Goal: Ask a question

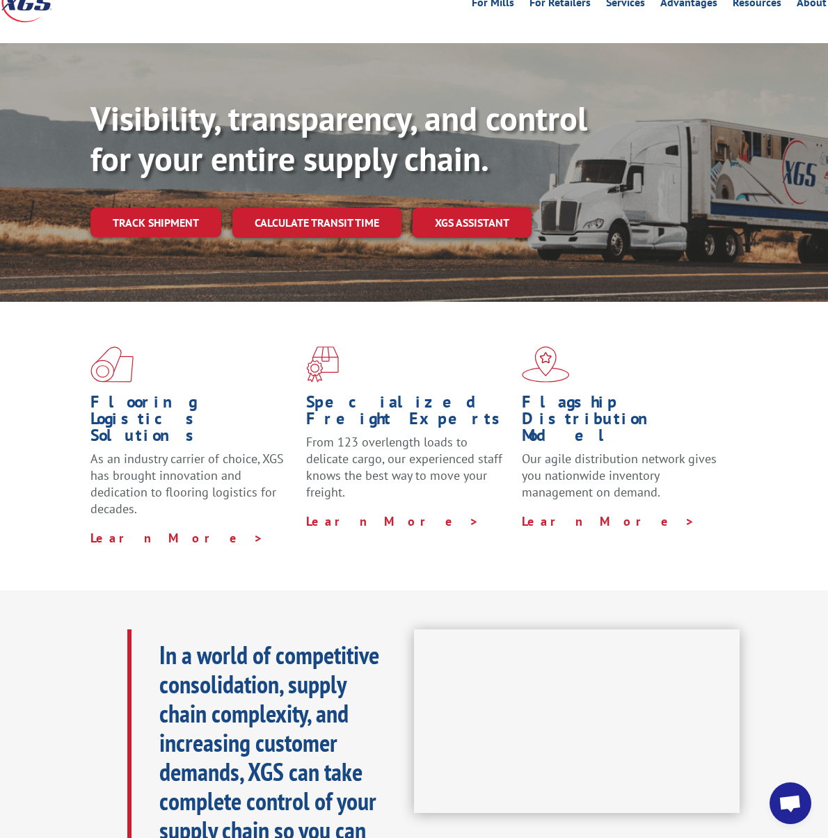
scroll to position [193, 0]
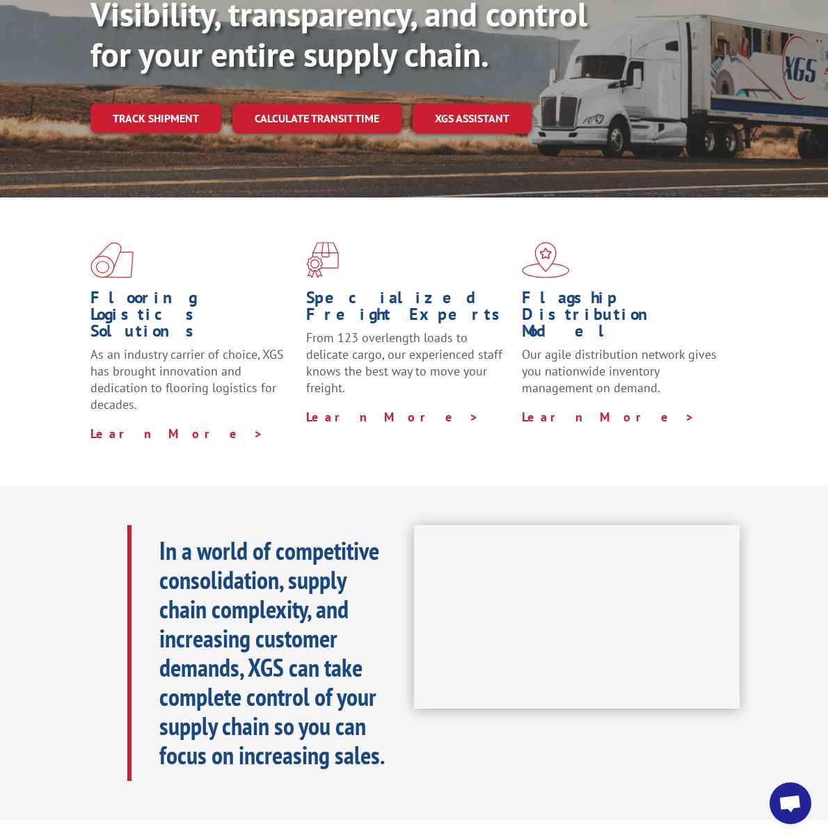
click at [795, 810] on span "Open chat" at bounding box center [789, 804] width 23 height 19
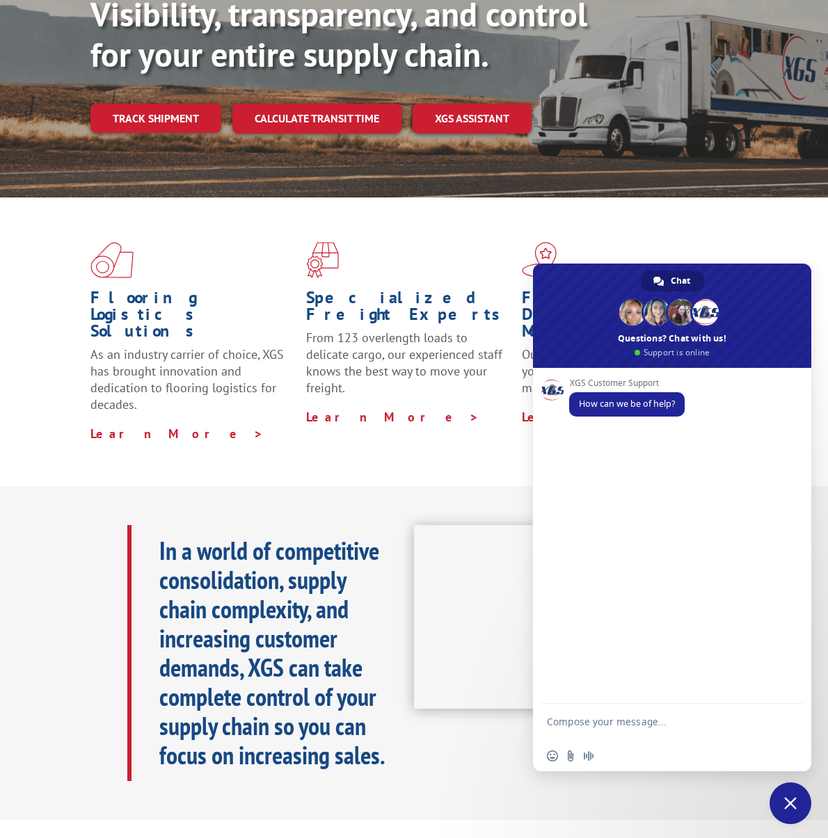
click at [607, 725] on textarea "Compose your message..." at bounding box center [657, 728] width 220 height 25
drag, startPoint x: 733, startPoint y: 723, endPoint x: 674, endPoint y: 718, distance: 59.4
click at [675, 718] on textarea "Can I follow up on pickup#: 276-452131." at bounding box center [657, 724] width 220 height 13
paste textarea "31473845"
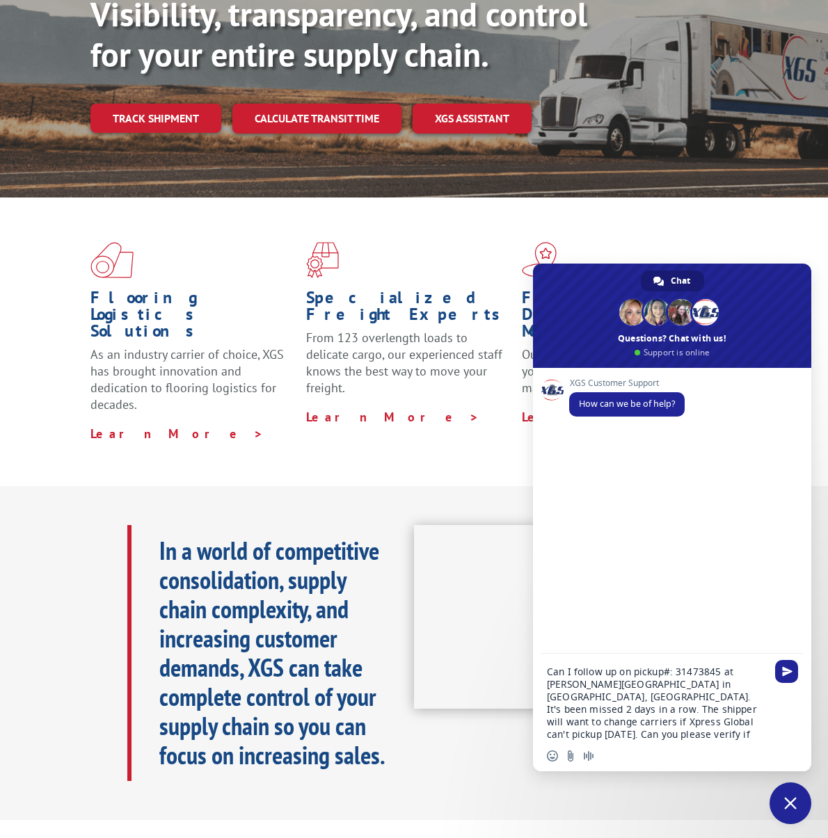
type textarea "Can I follow up on pickup#: 31473845 at [PERSON_NAME][GEOGRAPHIC_DATA] in [GEOG…"
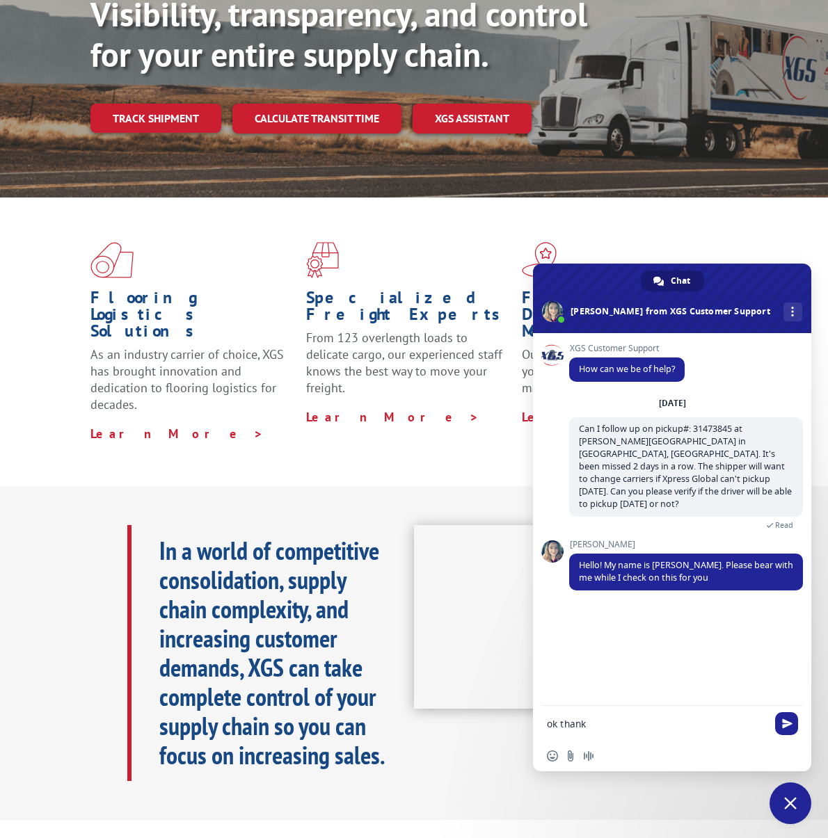
type textarea "ok thanks"
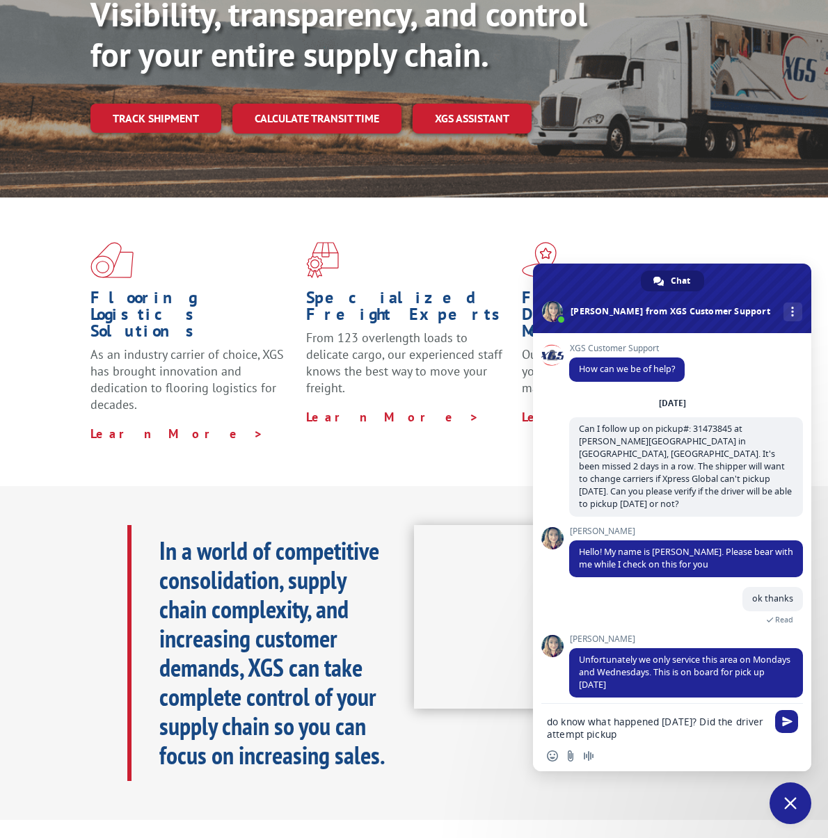
type textarea "do know what happened [DATE]? Did the driver attempt pickup?"
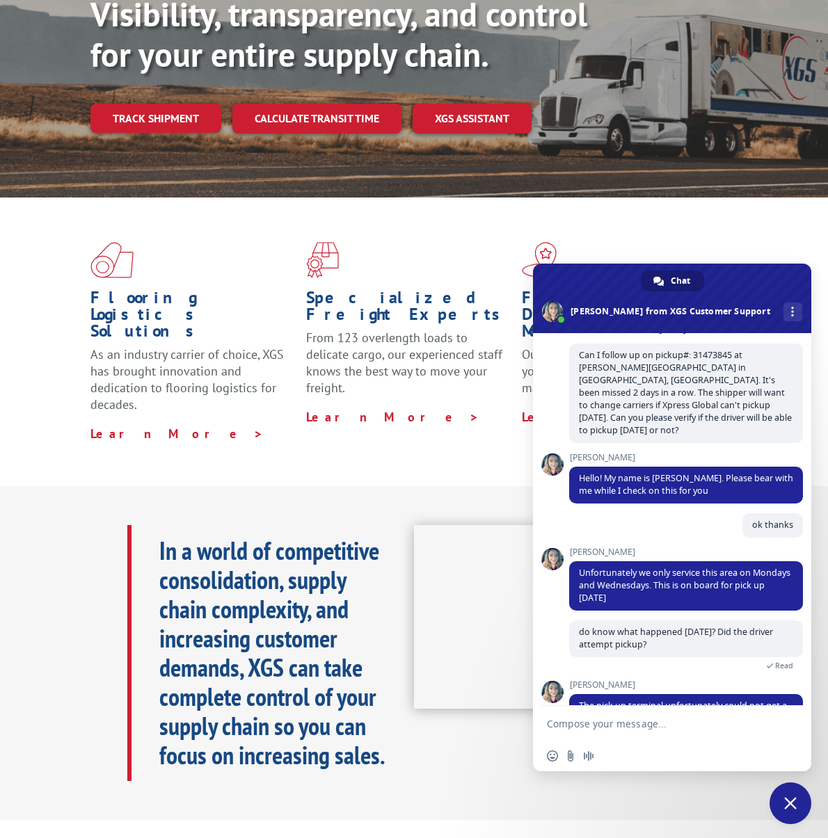
scroll to position [121, 0]
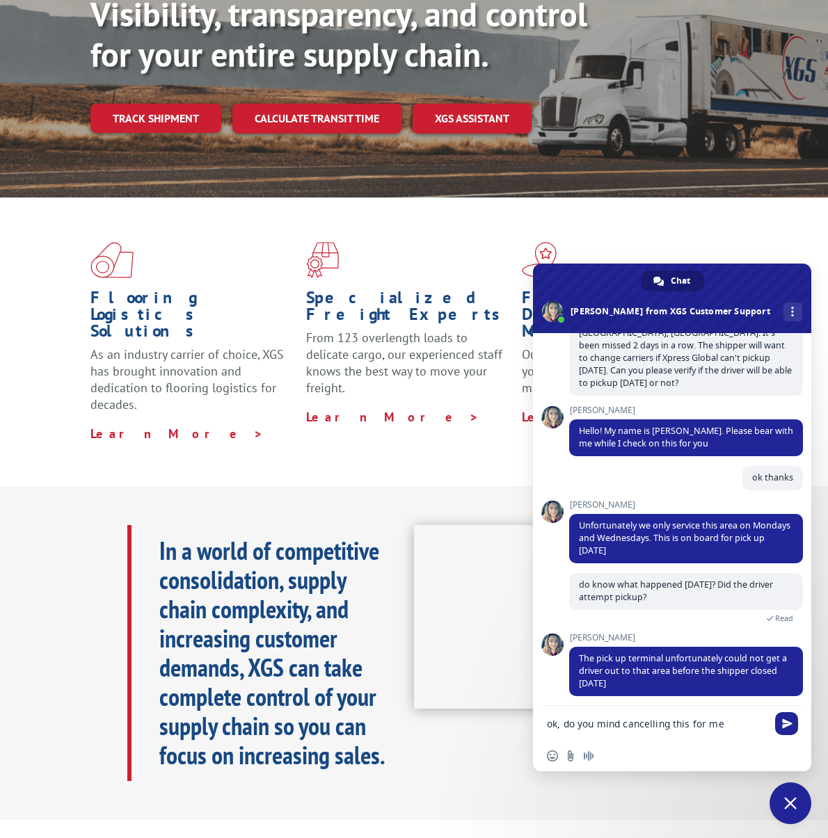
type textarea "ok, do you mind cancelling this for me?"
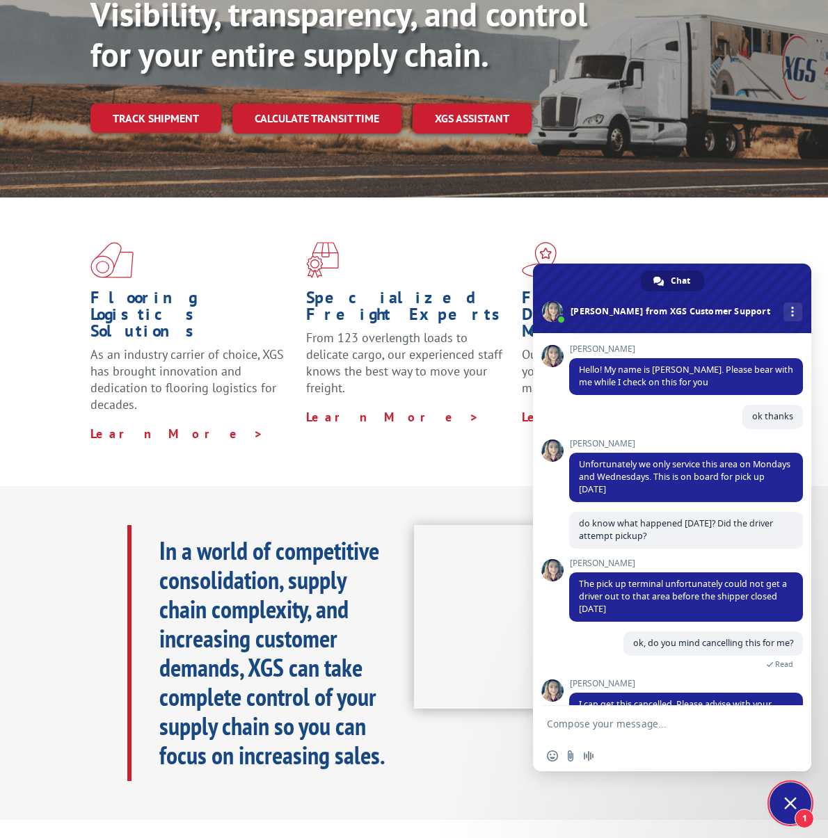
scroll to position [216, 0]
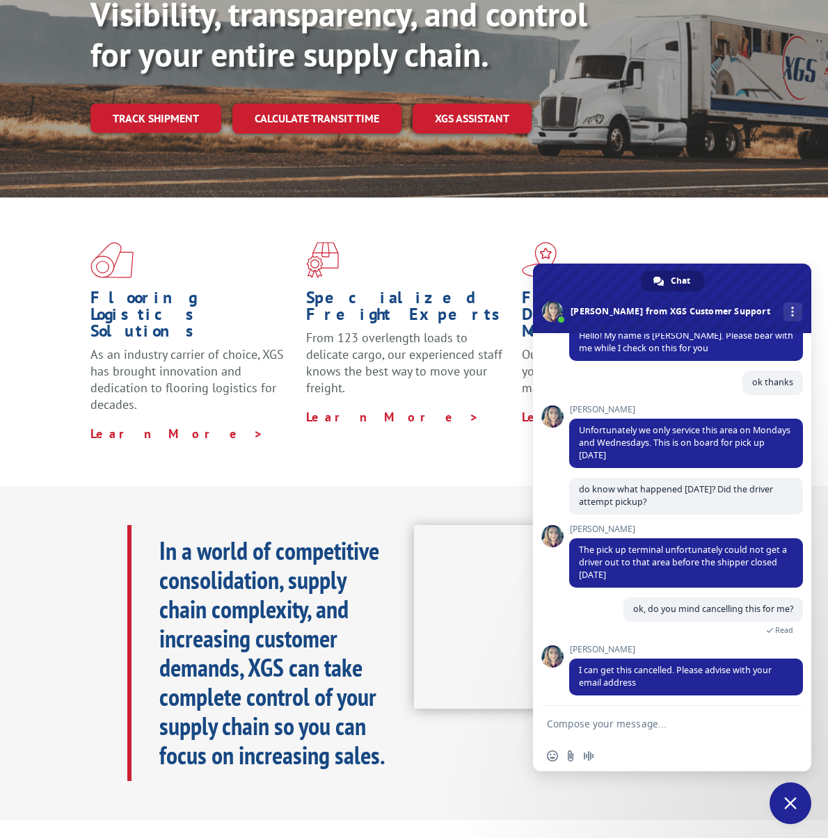
click at [612, 716] on form at bounding box center [657, 725] width 220 height 38
click at [613, 718] on textarea "Compose your message..." at bounding box center [657, 724] width 220 height 13
type textarea "[PERSON_NAME][EMAIL_ADDRESS][DOMAIN_NAME]"
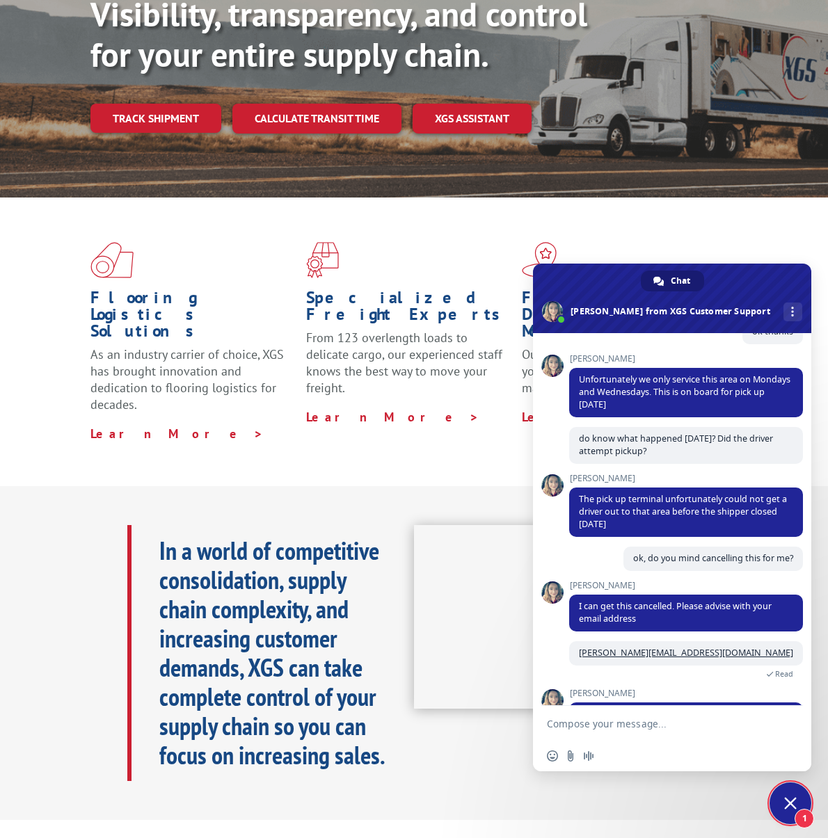
scroll to position [325, 0]
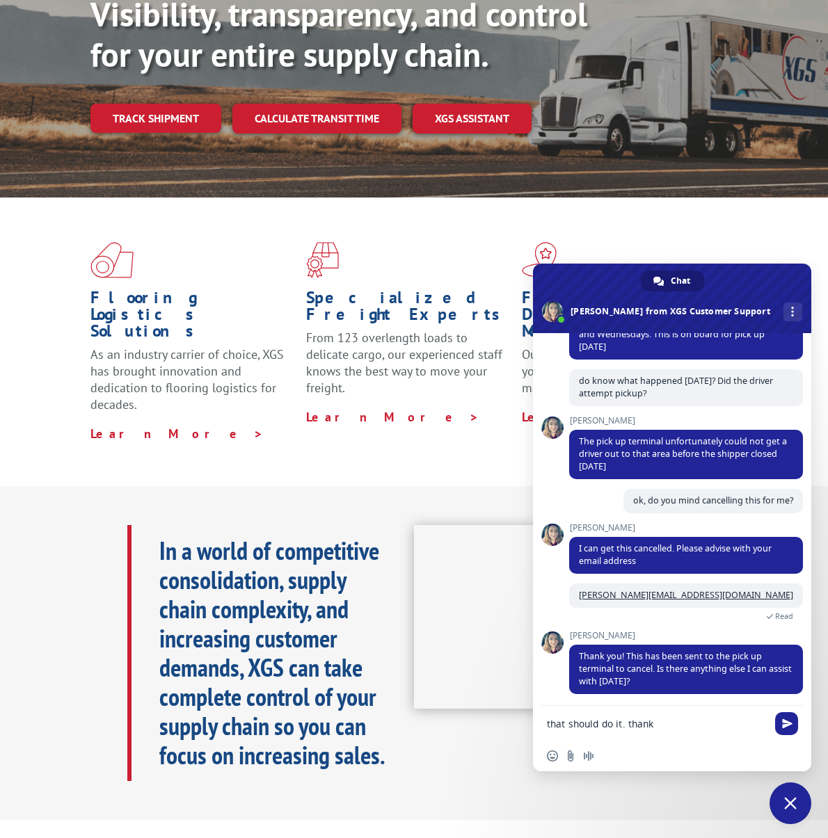
type textarea "that should do it. thanks"
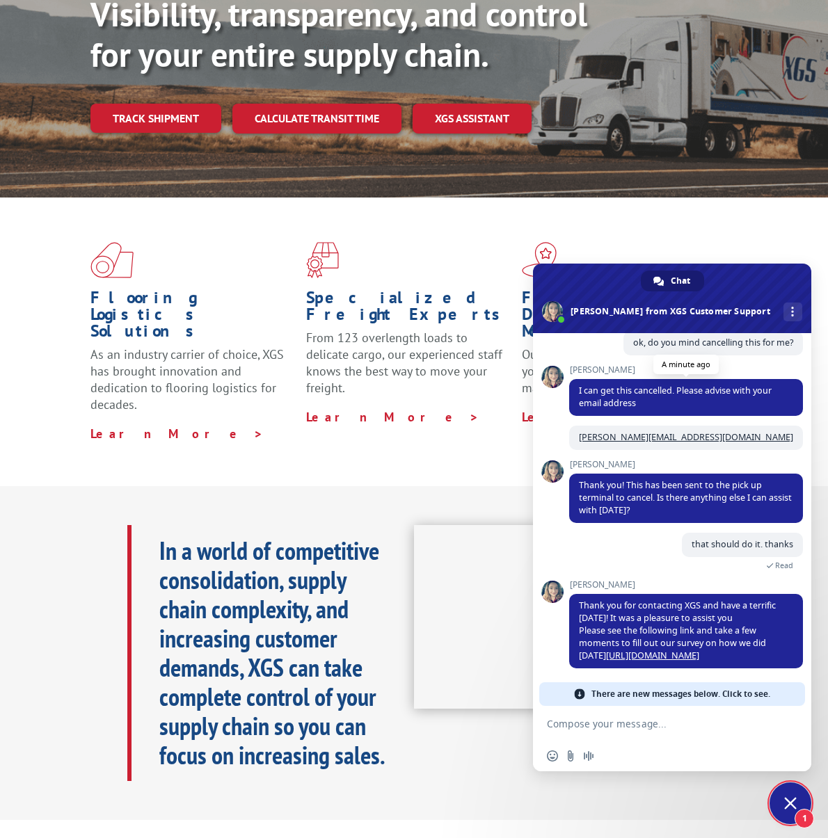
scroll to position [459, 0]
